Goal: Transaction & Acquisition: Purchase product/service

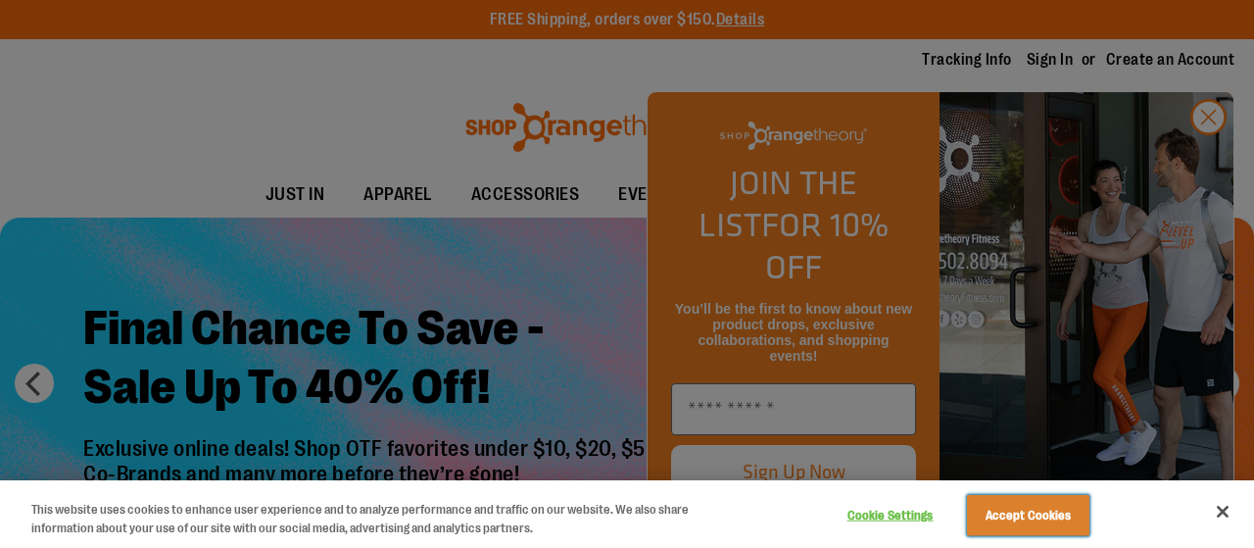
click at [1019, 497] on button "Accept Cookies" at bounding box center [1028, 515] width 122 height 41
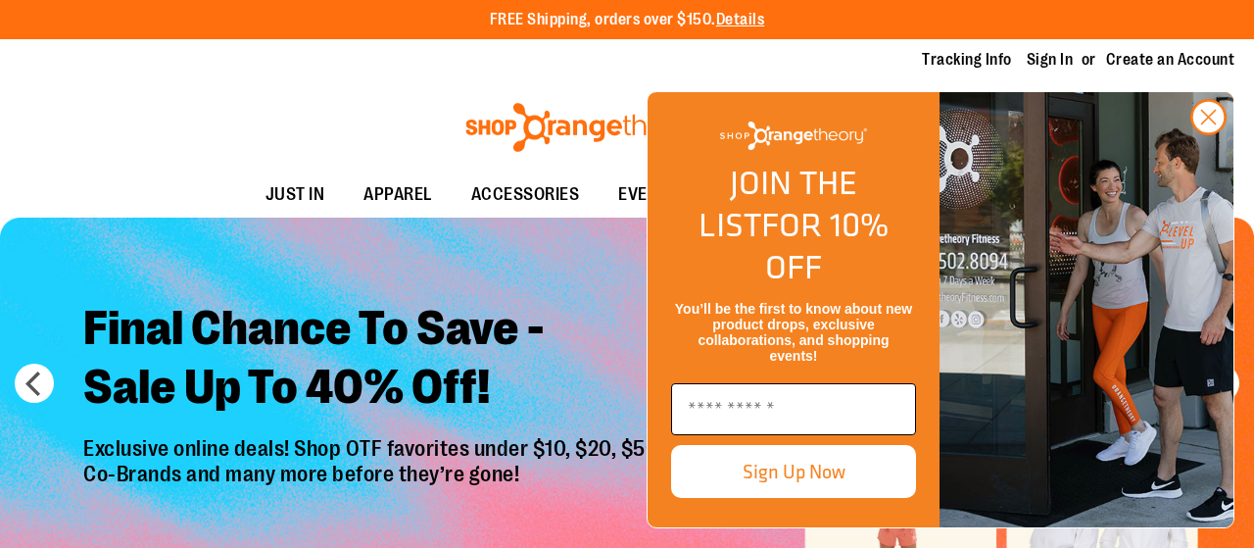
click at [792, 412] on input "Enter email" at bounding box center [793, 409] width 245 height 52
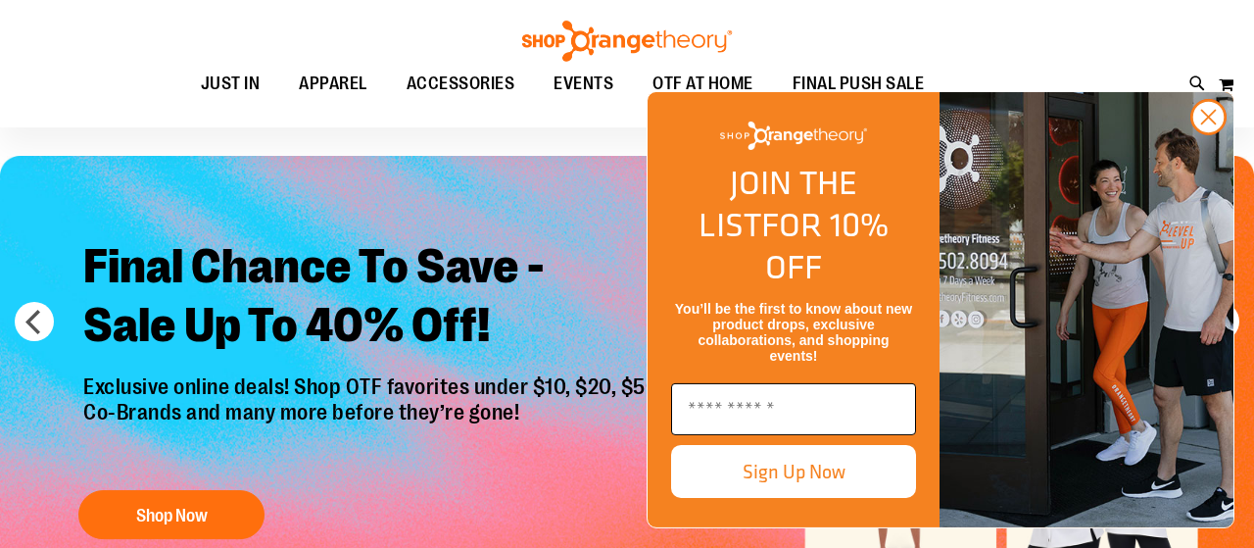
scroll to position [63, 0]
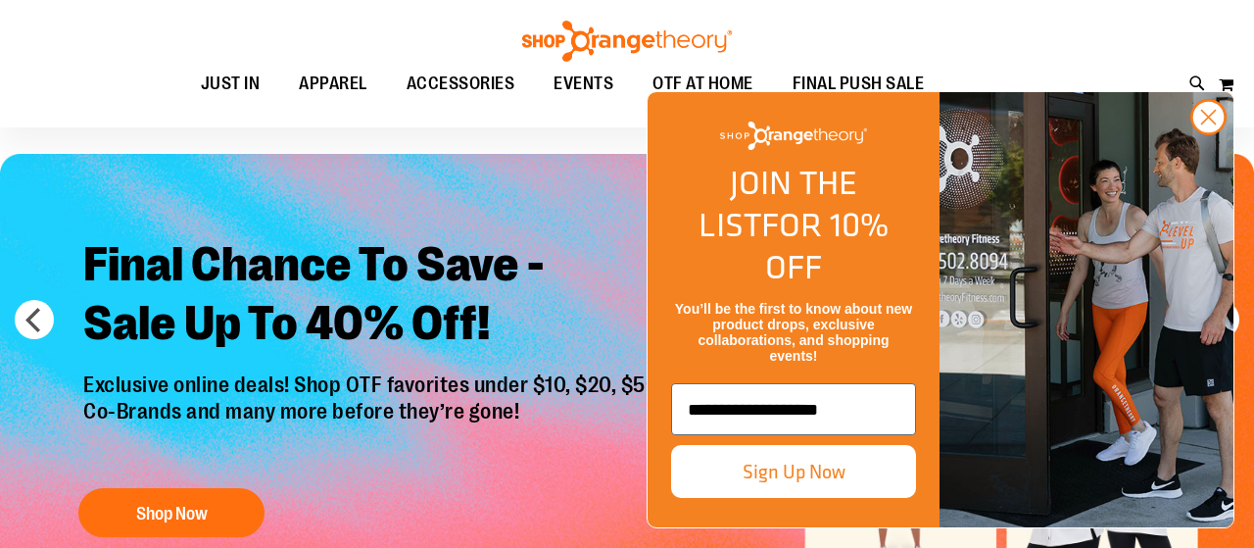
type input "**********"
click at [818, 472] on button "Sign Up Now" at bounding box center [793, 471] width 245 height 53
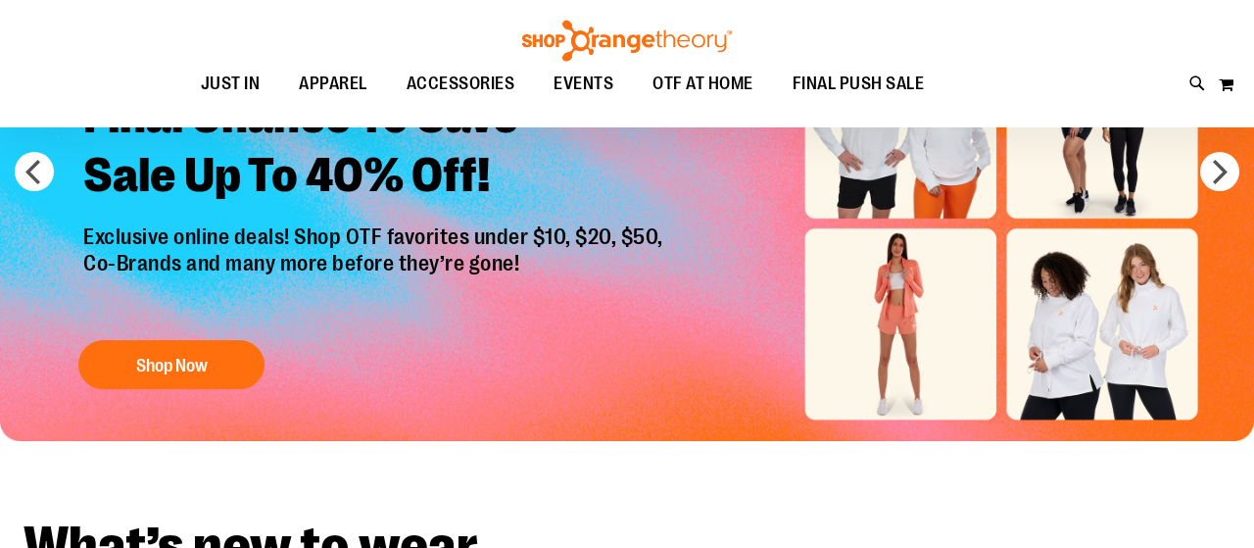
scroll to position [212, 0]
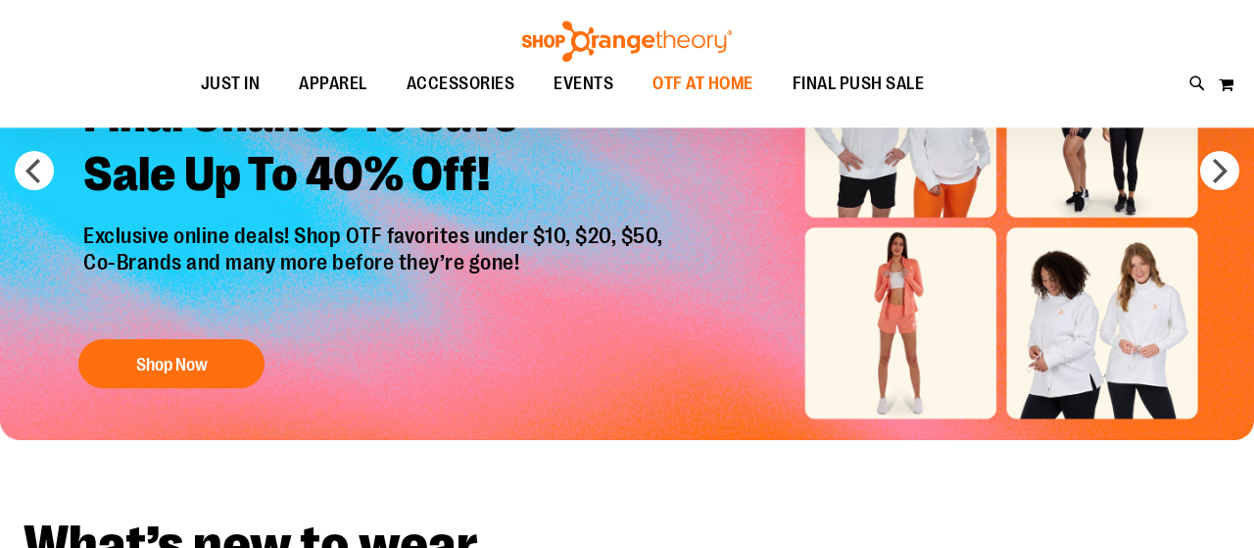
click at [734, 74] on span "OTF AT HOME" at bounding box center [703, 84] width 101 height 44
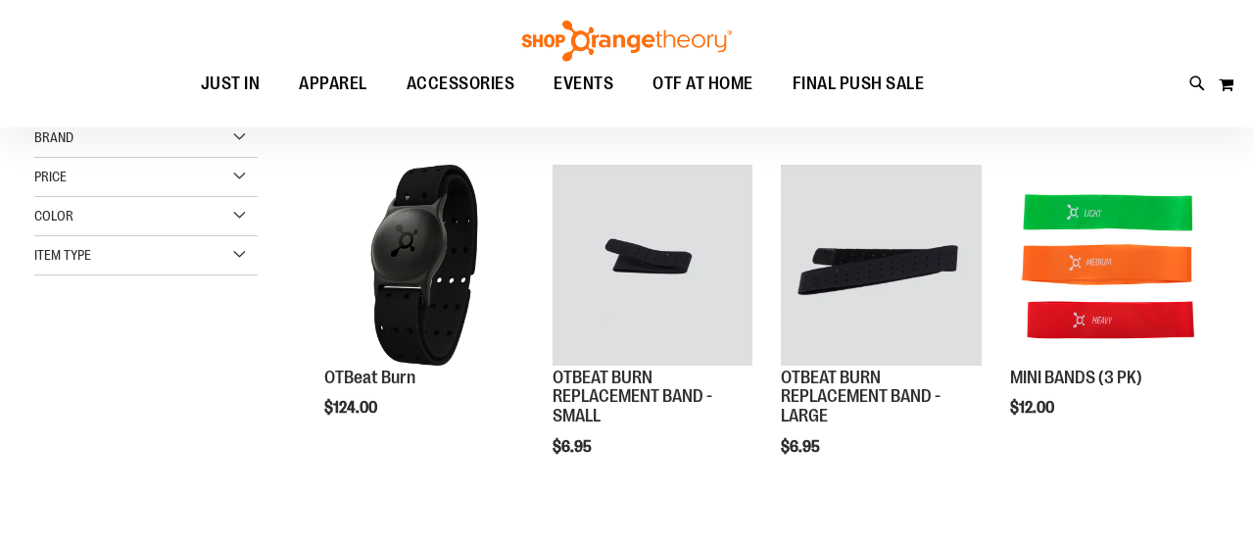
scroll to position [22, 0]
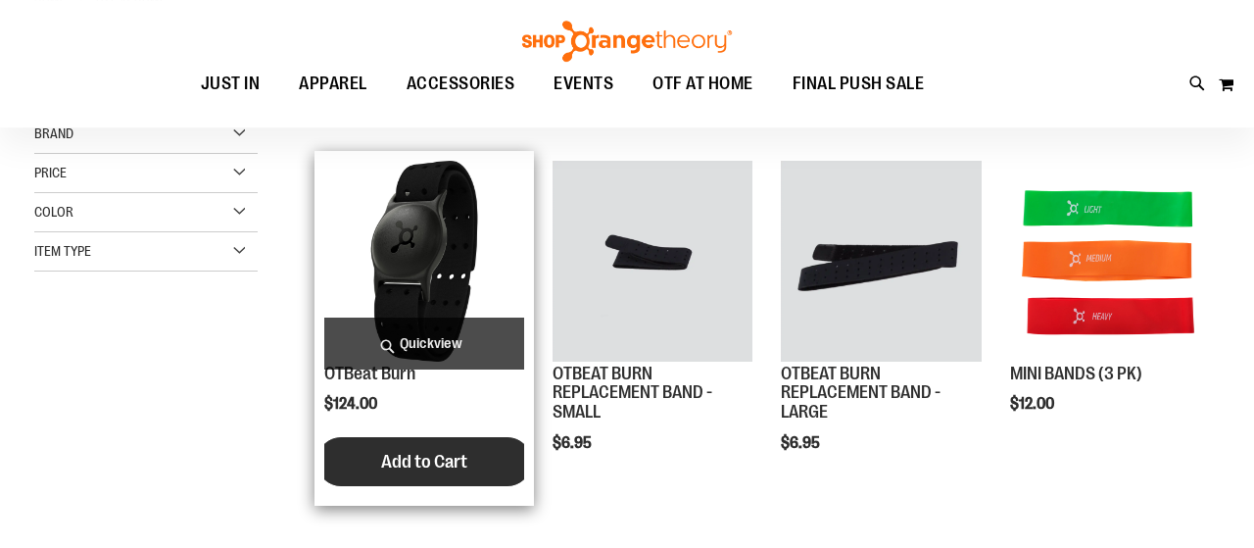
click at [448, 463] on span "Add to Cart" at bounding box center [424, 462] width 86 height 22
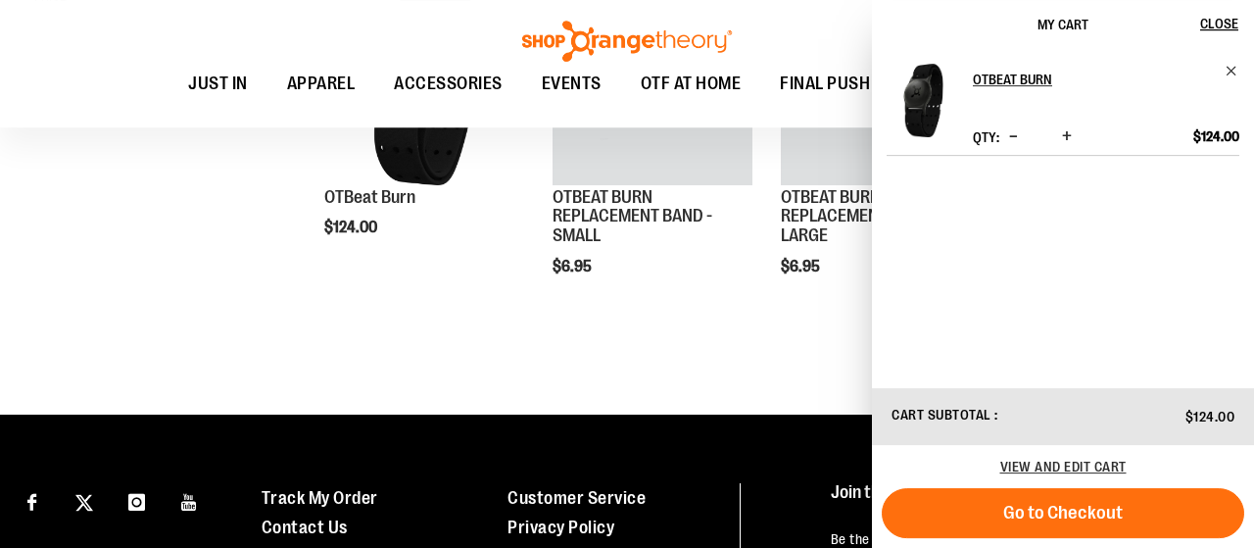
scroll to position [200, 0]
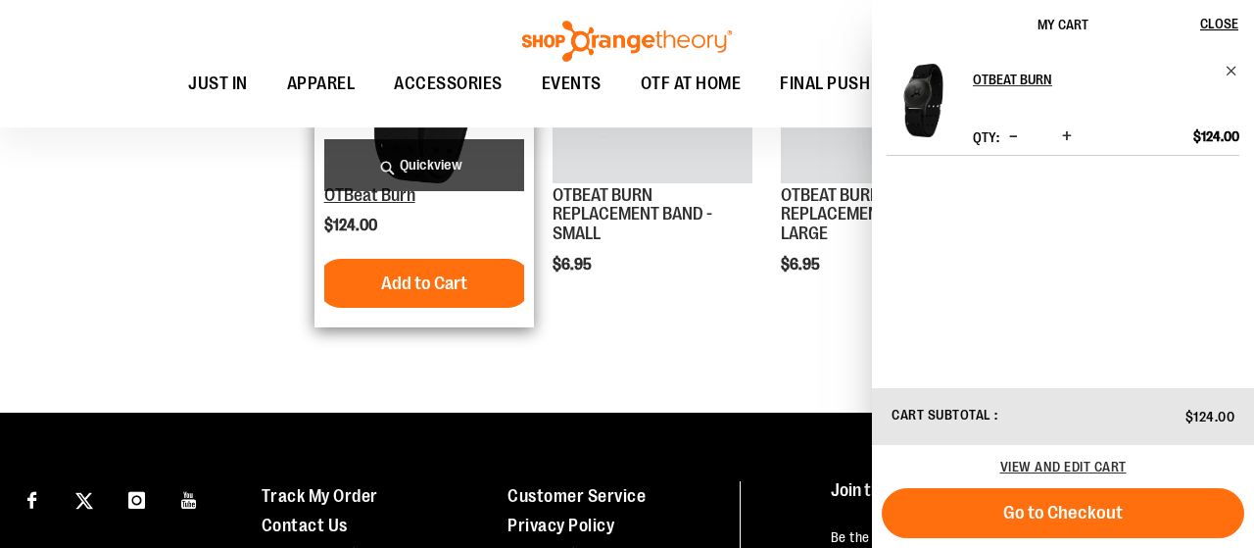
click at [376, 201] on link "OTBeat Burn" at bounding box center [369, 195] width 91 height 20
